Goal: Information Seeking & Learning: Learn about a topic

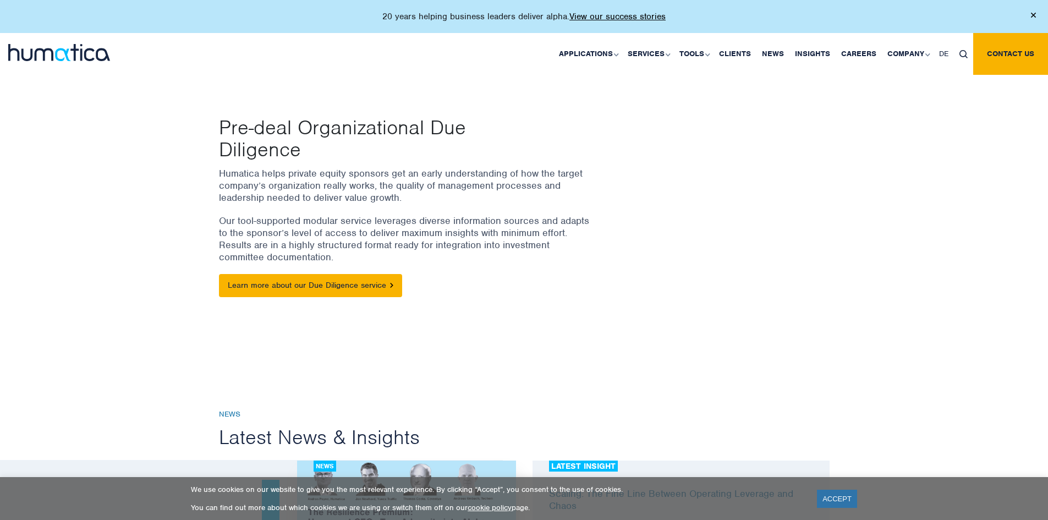
scroll to position [110, 0]
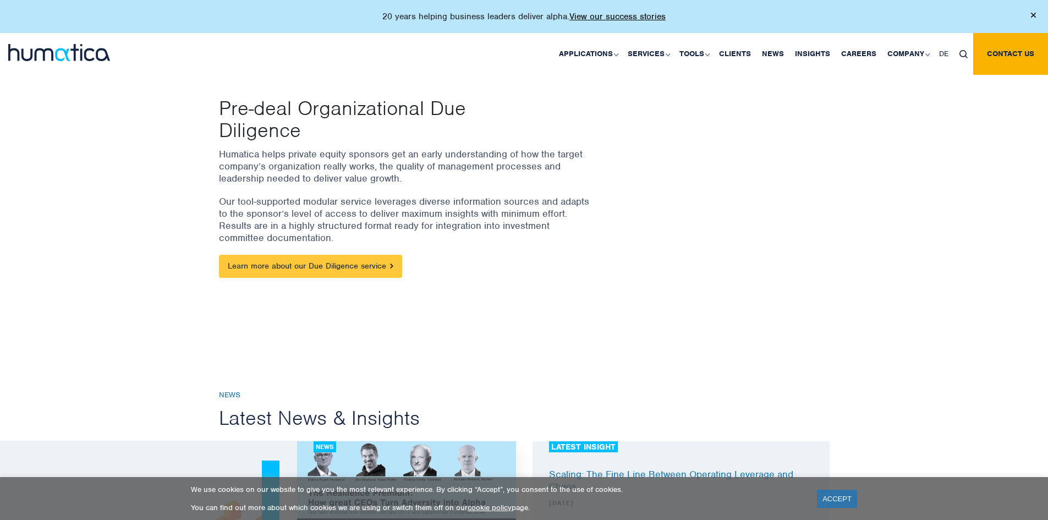
click at [378, 273] on link "Learn more about our Due Diligence service" at bounding box center [310, 266] width 183 height 23
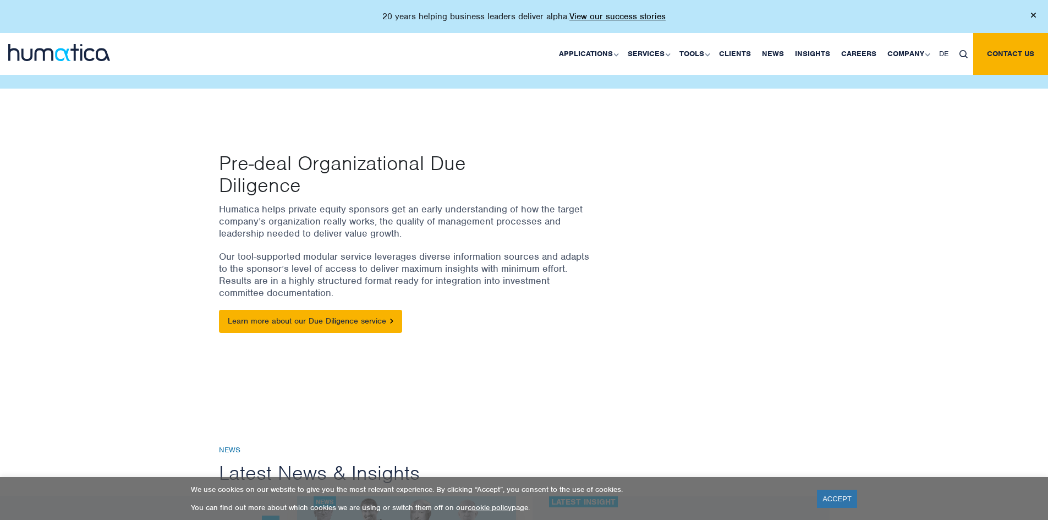
scroll to position [0, 0]
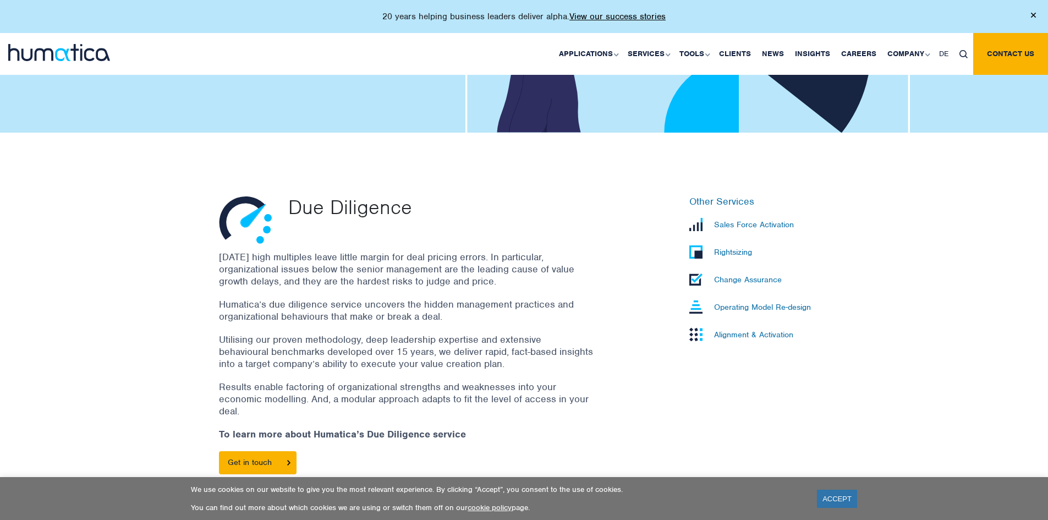
scroll to position [198, 0]
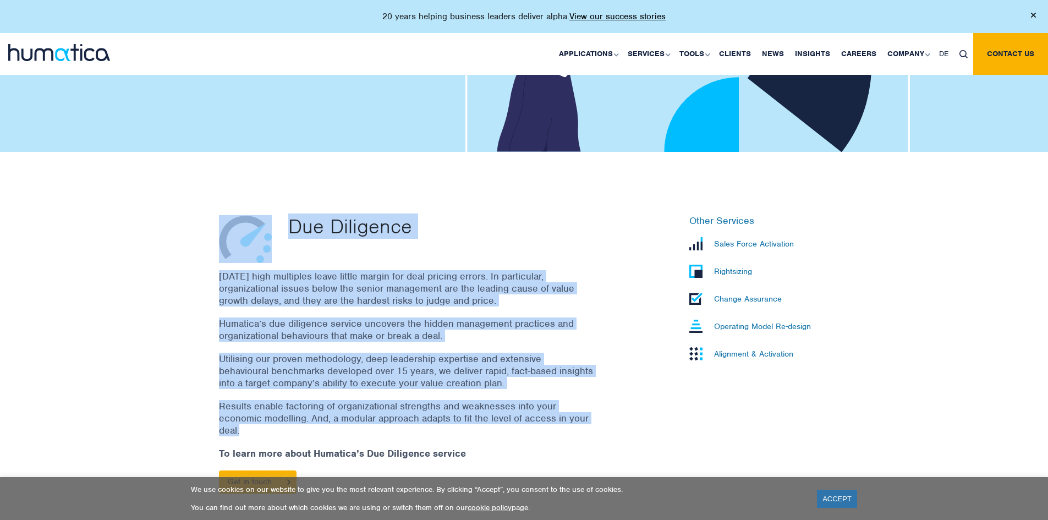
drag, startPoint x: 270, startPoint y: 212, endPoint x: 555, endPoint y: 435, distance: 362.1
click at [555, 435] on div "Due Diligence [DATE] high multiples leave little margin for deal pricing errors…" at bounding box center [524, 351] width 1048 height 399
click at [425, 255] on div "Due Diligence" at bounding box center [454, 239] width 348 height 48
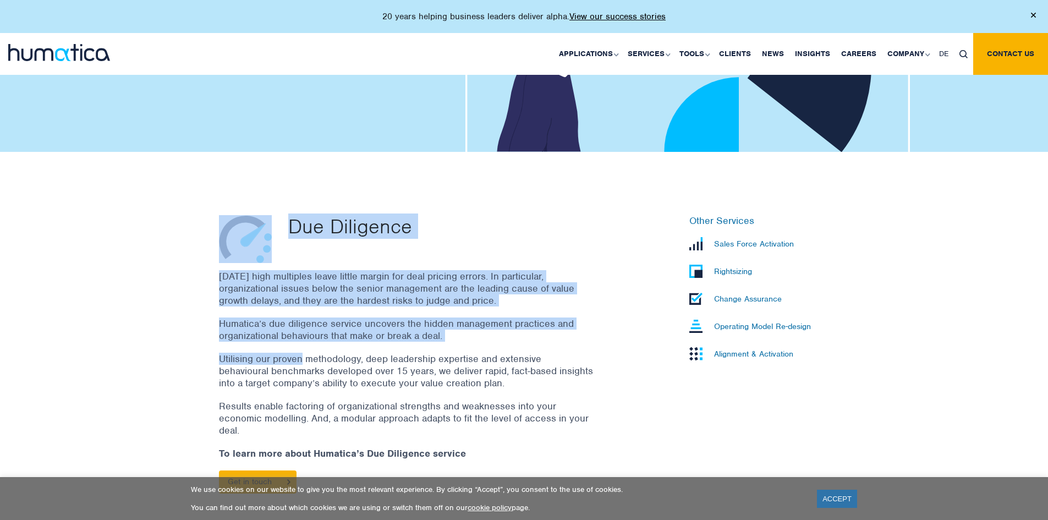
drag, startPoint x: 218, startPoint y: 276, endPoint x: 303, endPoint y: 353, distance: 114.5
click at [303, 356] on div "Due Diligence [DATE] high multiples leave little margin for deal pricing errors…" at bounding box center [420, 359] width 418 height 289
click at [303, 353] on p "Utilising our proven methodology, deep leadership expertise and extensive behav…" at bounding box center [406, 371] width 374 height 36
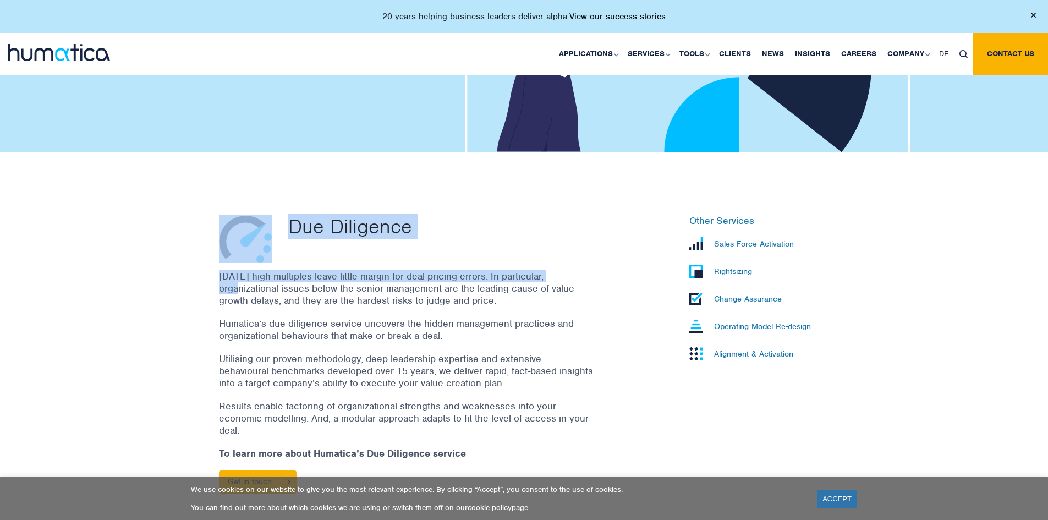
drag, startPoint x: 214, startPoint y: 269, endPoint x: 230, endPoint y: 292, distance: 28.4
click at [230, 292] on div "Due Diligence [DATE] high multiples leave little margin for deal pricing errors…" at bounding box center [420, 359] width 418 height 289
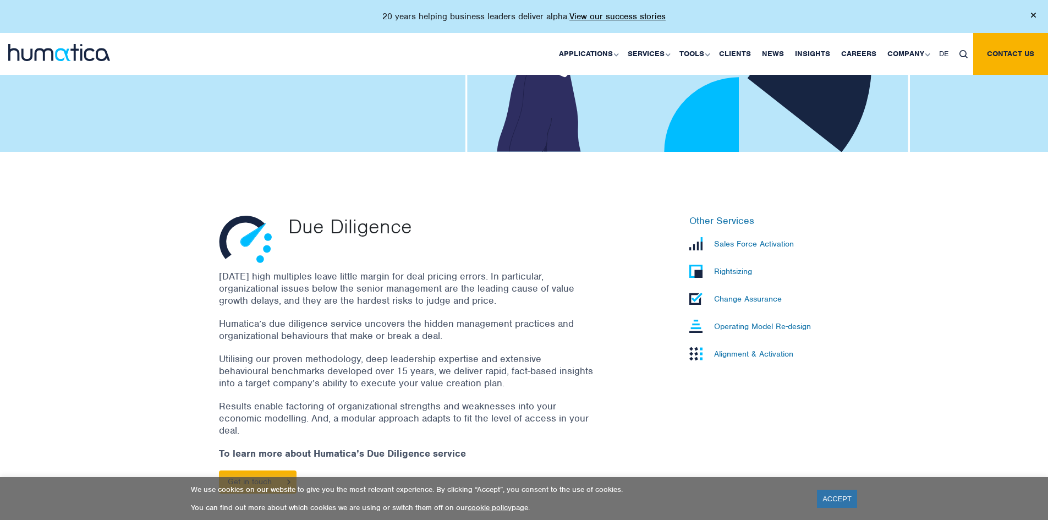
drag, startPoint x: 239, startPoint y: 325, endPoint x: 232, endPoint y: 296, distance: 29.5
click at [238, 325] on p "Humatica’s due diligence service uncovers the hidden management practices and o…" at bounding box center [406, 329] width 374 height 24
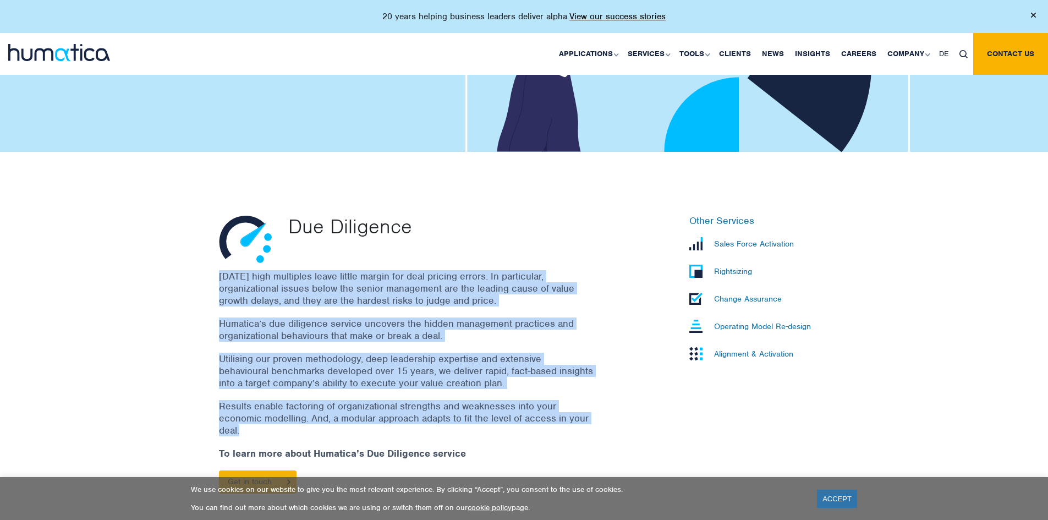
drag, startPoint x: 220, startPoint y: 278, endPoint x: 284, endPoint y: 429, distance: 164.4
click at [284, 429] on div "[DATE] high multiples leave little margin for deal pricing errors. In particula…" at bounding box center [420, 387] width 402 height 234
copy div "[DATE] high multiples leave little margin for deal pricing errors. In particula…"
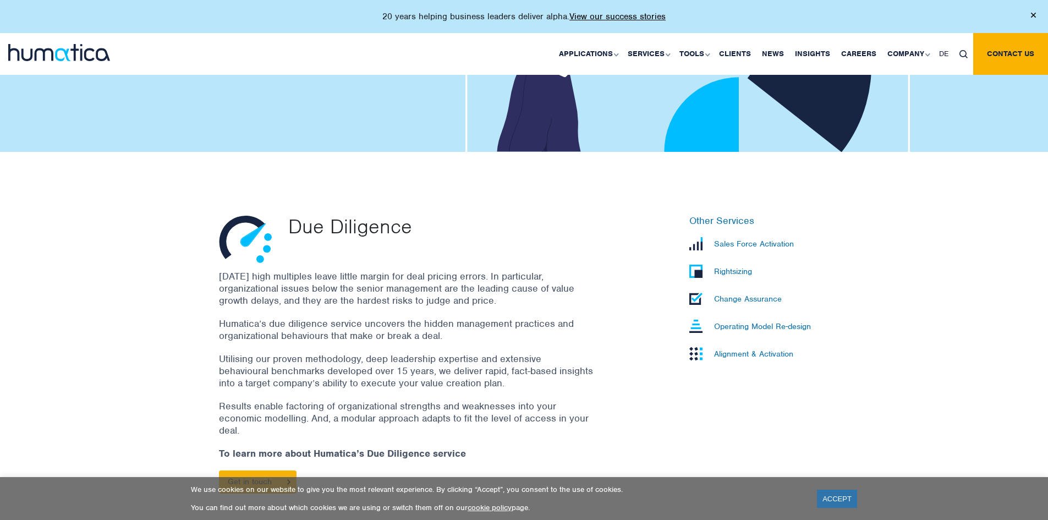
click at [95, 241] on div "Due Diligence [DATE] high multiples leave little margin for deal pricing errors…" at bounding box center [524, 351] width 1048 height 399
